Goal: Register for event/course

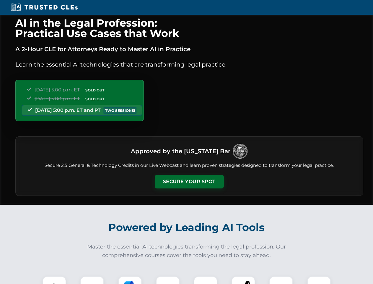
click at [189, 181] on button "Secure Your Spot" at bounding box center [189, 182] width 69 height 14
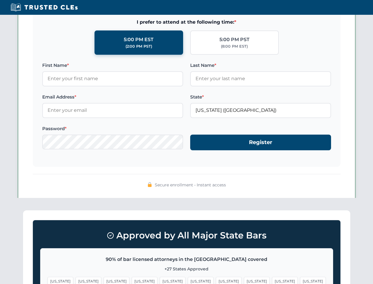
click at [216, 280] on span "[US_STATE]" at bounding box center [229, 281] width 26 height 9
click at [272, 280] on span "[US_STATE]" at bounding box center [285, 281] width 26 height 9
